Goal: Navigation & Orientation: Find specific page/section

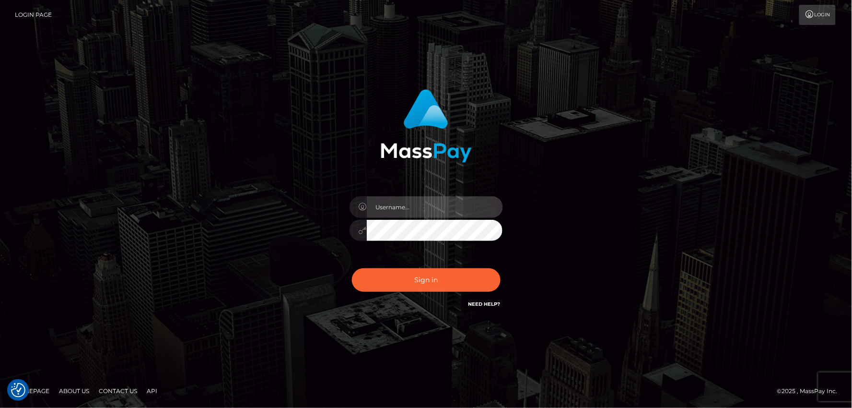
click at [409, 209] on input "text" at bounding box center [435, 207] width 136 height 22
type input "mdemassi"
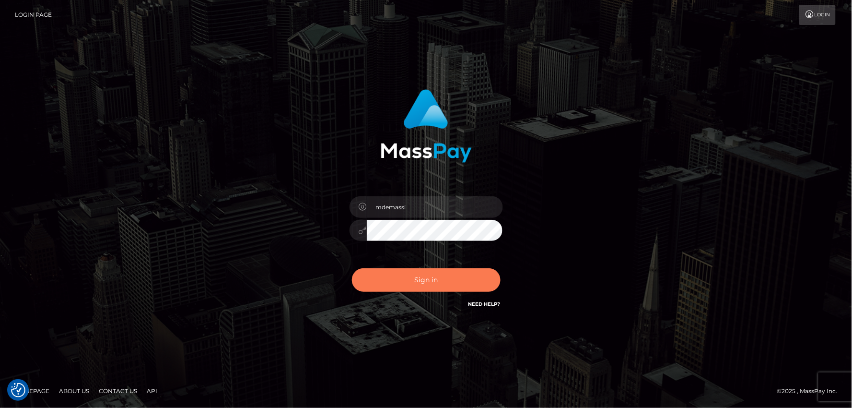
click at [419, 274] on button "Sign in" at bounding box center [426, 280] width 149 height 24
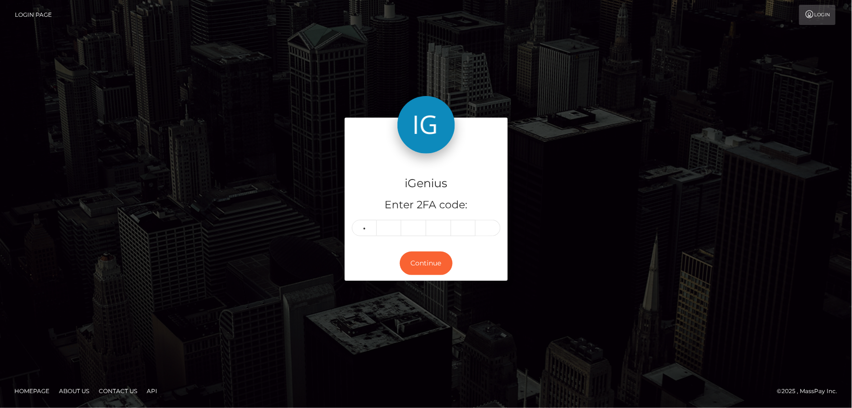
type input "1"
type input "2"
type input "4"
type input "3"
type input "6"
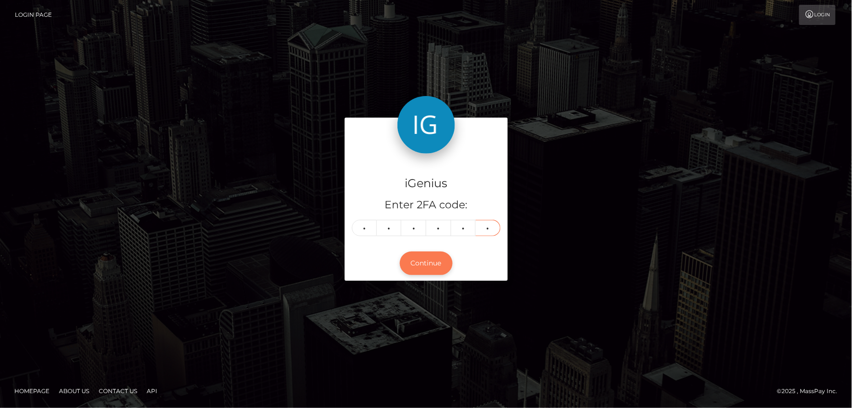
type input "9"
click at [419, 262] on button "Continue" at bounding box center [426, 263] width 53 height 24
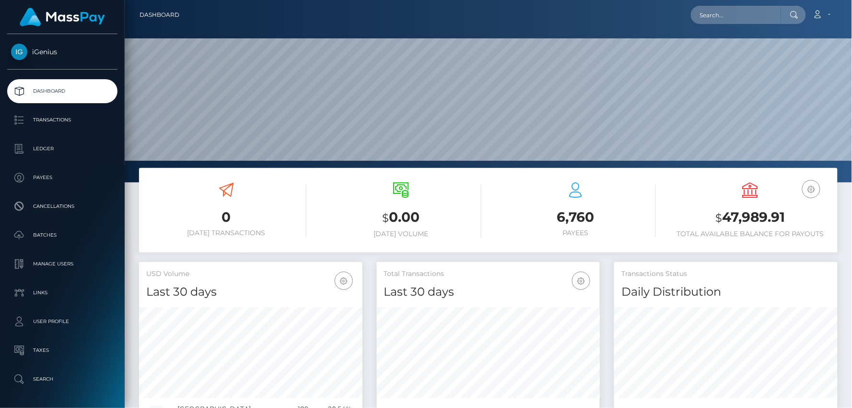
scroll to position [170, 224]
drag, startPoint x: 749, startPoint y: 216, endPoint x: 784, endPoint y: 215, distance: 35.5
click at [784, 215] on h3 "$ 47,989.91" at bounding box center [751, 218] width 160 height 20
